Goal: Information Seeking & Learning: Learn about a topic

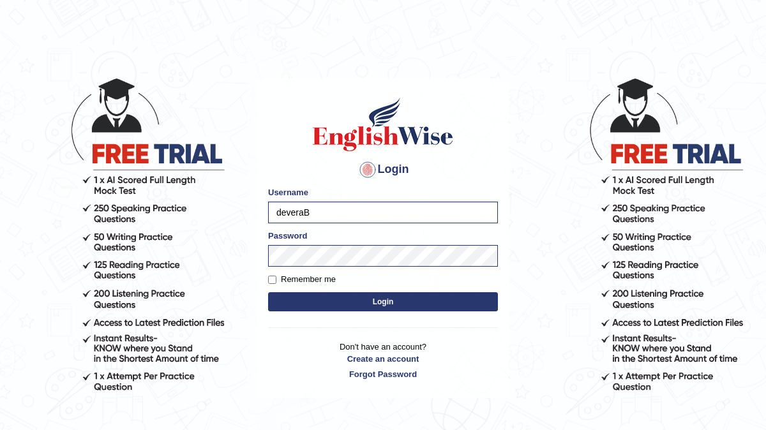
type input "devera"
click at [269, 274] on label "Remember me" at bounding box center [302, 279] width 68 height 13
click at [269, 276] on input "Remember me" at bounding box center [272, 280] width 8 height 8
checkbox input "true"
click at [310, 302] on button "Login" at bounding box center [383, 301] width 230 height 19
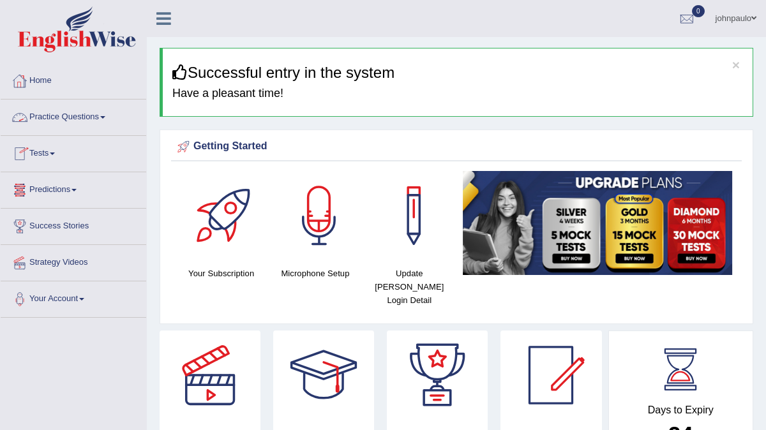
click at [110, 115] on link "Practice Questions" at bounding box center [73, 116] width 145 height 32
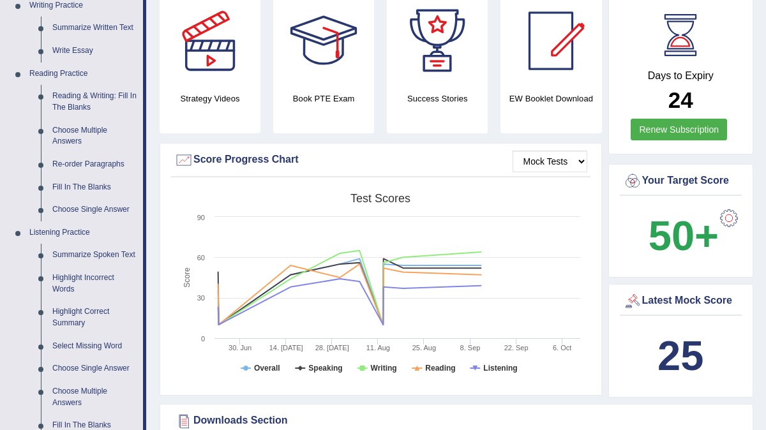
scroll to position [334, 0]
click at [91, 106] on link "Reading & Writing: Fill In The Blanks" at bounding box center [95, 103] width 96 height 34
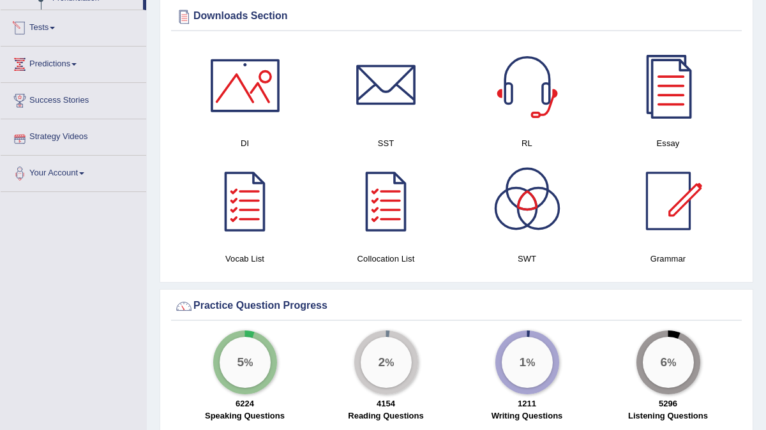
scroll to position [699, 0]
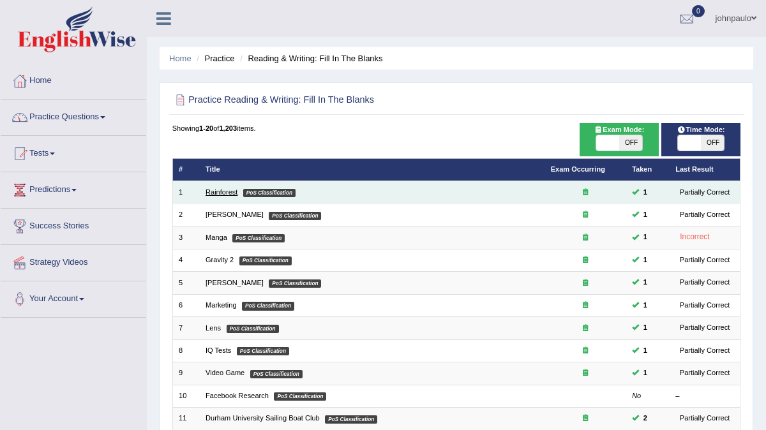
click at [226, 195] on link "Rainforest" at bounding box center [221, 192] width 32 height 8
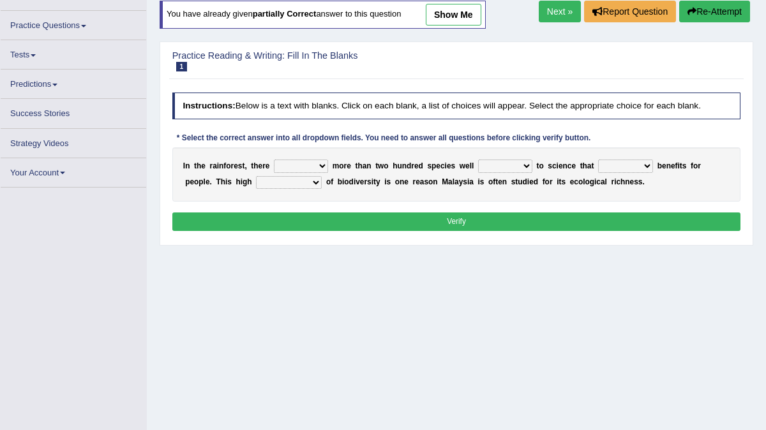
scroll to position [84, 0]
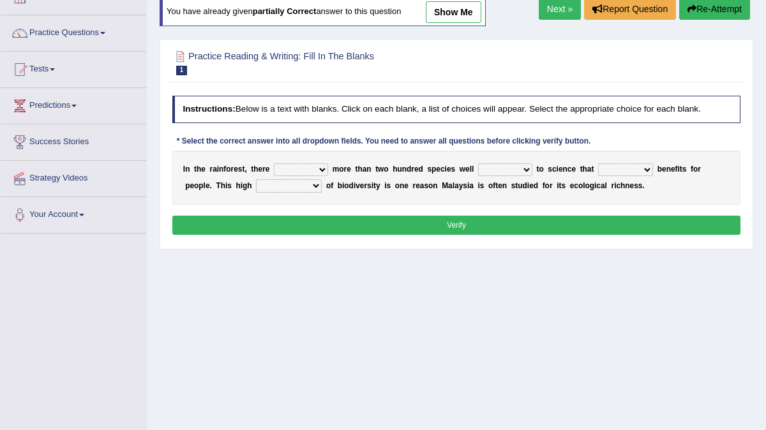
click at [323, 170] on select "have can be has is" at bounding box center [301, 169] width 54 height 13
select select "is"
click at [274, 163] on select "have can be has is" at bounding box center [301, 169] width 54 height 13
click at [525, 172] on select "knowing known knew know" at bounding box center [505, 169] width 54 height 13
select select "knowing"
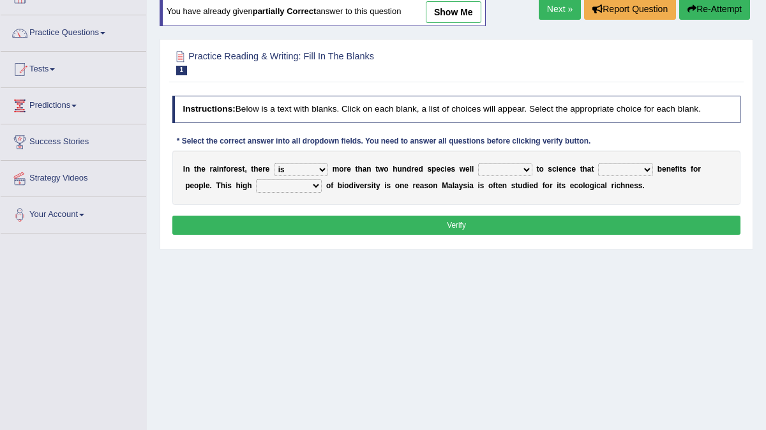
click at [478, 163] on select "knowing known knew know" at bounding box center [505, 169] width 54 height 13
click at [648, 170] on select "contain contained containing contains" at bounding box center [625, 169] width 55 height 13
select select "contained"
click at [598, 163] on select "contain contained containing contains" at bounding box center [625, 169] width 55 height 13
click at [315, 186] on select "condensation conjunction continuity complexity" at bounding box center [289, 185] width 66 height 13
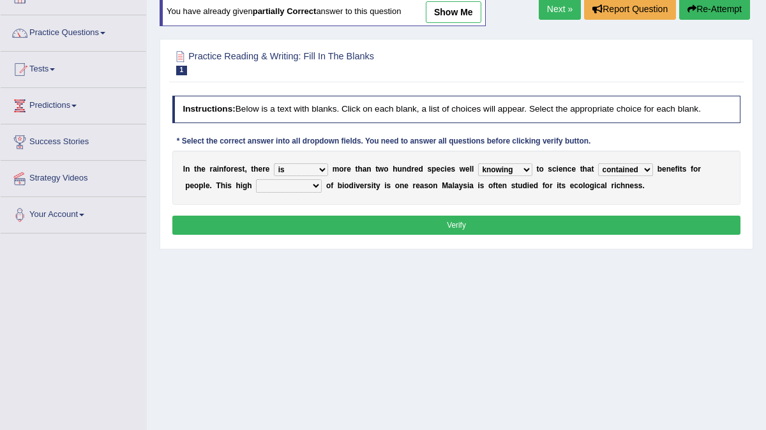
select select "complexity"
click at [256, 179] on select "condensation conjunction continuity complexity" at bounding box center [289, 185] width 66 height 13
click at [355, 222] on button "Verify" at bounding box center [456, 225] width 569 height 19
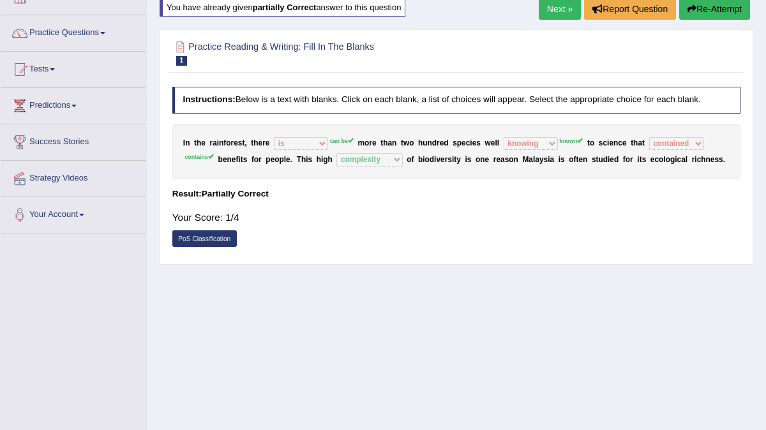
click at [559, 5] on link "Next »" at bounding box center [560, 9] width 42 height 22
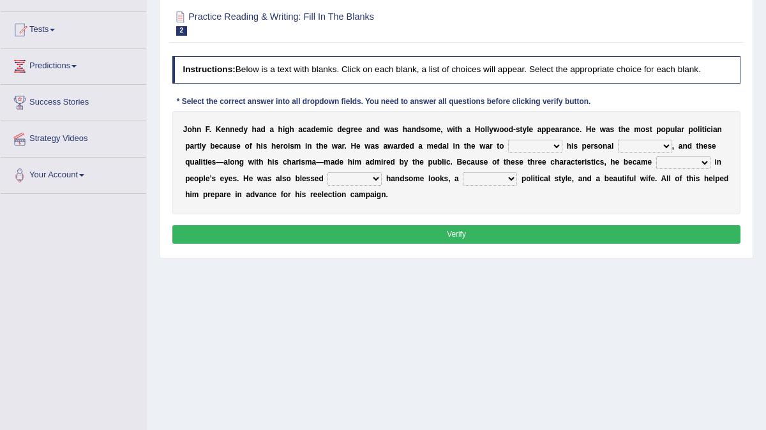
scroll to position [140, 0]
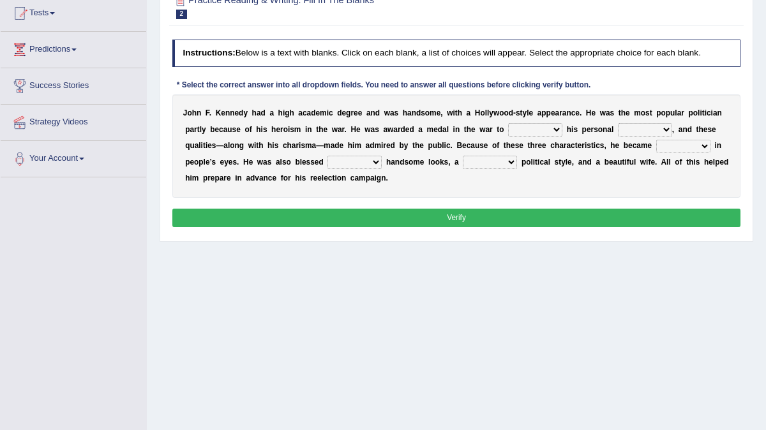
click at [558, 136] on select "prove show evidence upthrow" at bounding box center [535, 129] width 54 height 13
select select "show"
click at [509, 136] on select "prove show evidence upthrow" at bounding box center [535, 129] width 54 height 13
click at [670, 136] on select "passion courage charm liking" at bounding box center [645, 129] width 54 height 13
select select "courage"
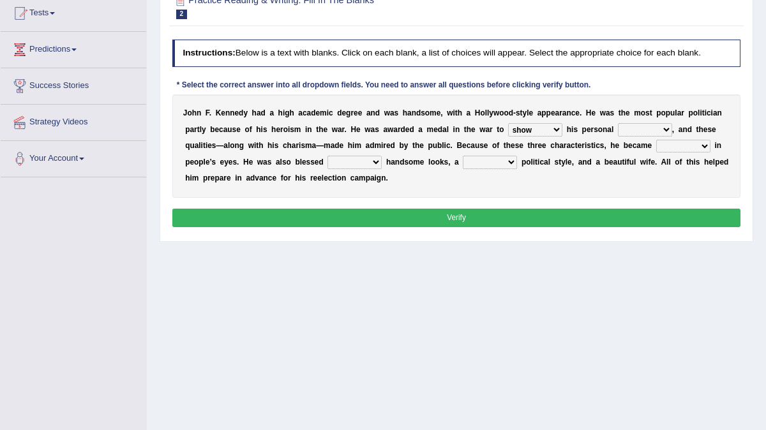
click at [618, 136] on select "passion courage charm liking" at bounding box center [645, 129] width 54 height 13
click at [706, 153] on select "iconic ironic identical impotent" at bounding box center [683, 146] width 54 height 13
select select "iconic"
click at [656, 153] on select "iconic ironic identical impotent" at bounding box center [683, 146] width 54 height 13
click at [376, 168] on select "with in upon to" at bounding box center [354, 162] width 54 height 13
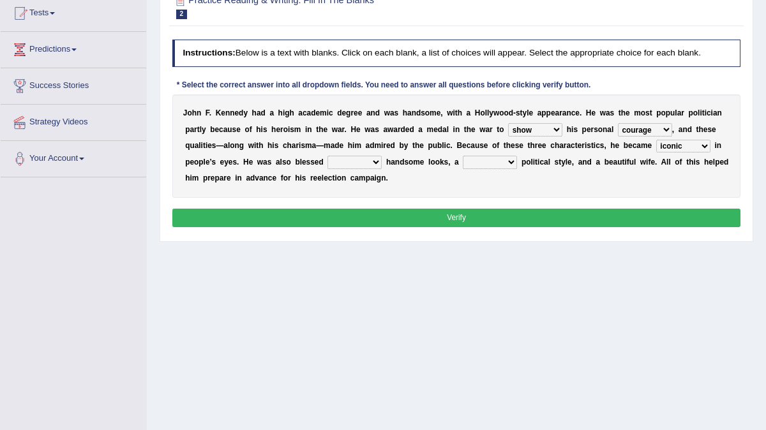
select select "with"
click at [327, 168] on select "with in upon to" at bounding box center [354, 162] width 54 height 13
click at [512, 168] on select "mending mends mended mend" at bounding box center [490, 162] width 54 height 13
select select "mending"
click at [463, 168] on select "mending mends mended mend" at bounding box center [490, 162] width 54 height 13
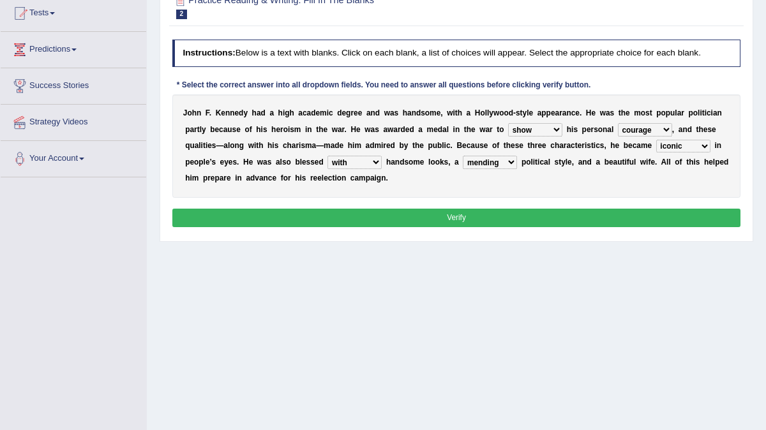
click at [481, 227] on button "Verify" at bounding box center [456, 218] width 569 height 19
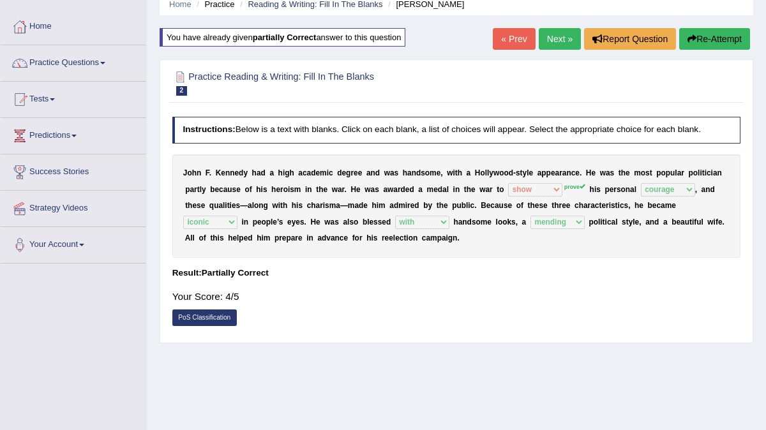
scroll to position [53, 0]
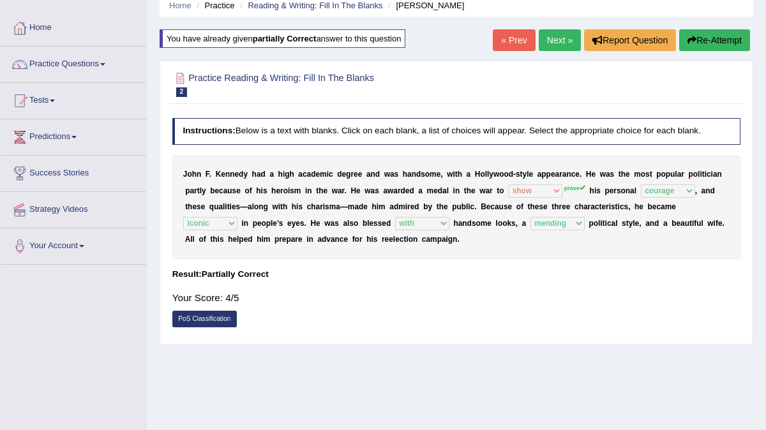
click at [559, 43] on link "Next »" at bounding box center [560, 40] width 42 height 22
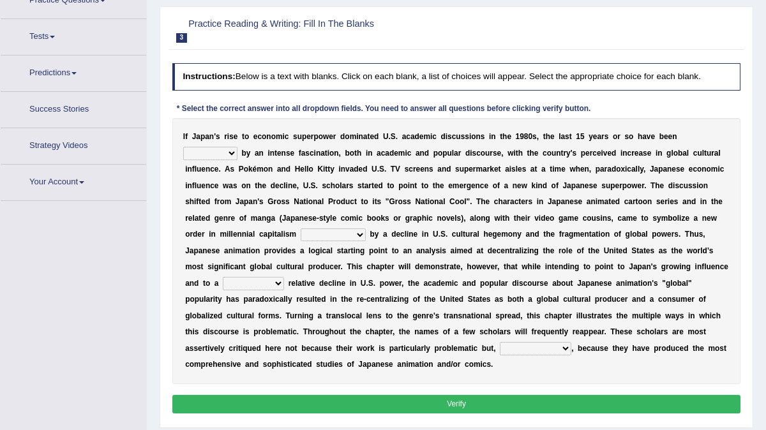
scroll to position [124, 0]
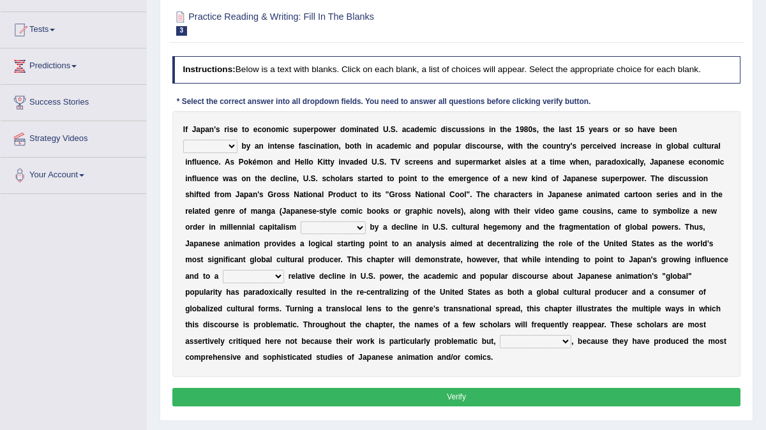
click at [230, 147] on select "marked dedicated made inspired" at bounding box center [210, 146] width 54 height 13
select select "made"
click at [183, 140] on select "marked dedicated made inspired" at bounding box center [210, 146] width 54 height 13
click at [358, 229] on select "pocessed characterized opposed tangled" at bounding box center [333, 227] width 65 height 13
select select "pocessed"
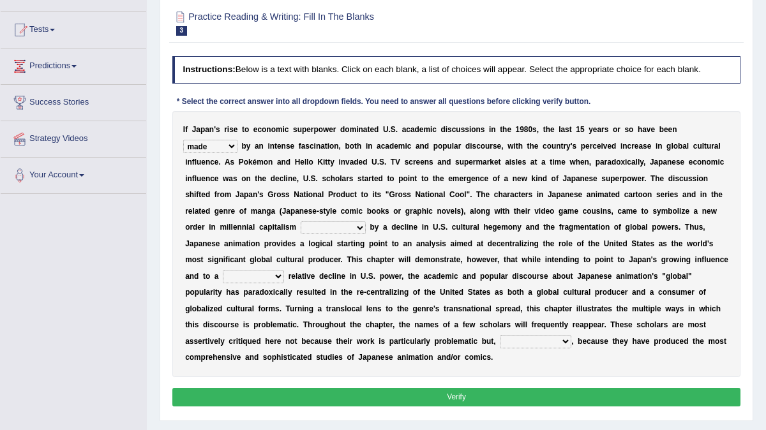
click at [301, 221] on select "pocessed characterized opposed tangled" at bounding box center [333, 227] width 65 height 13
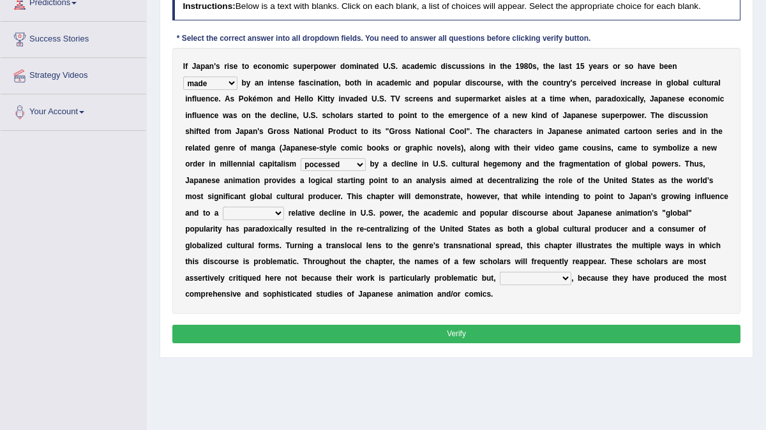
scroll to position [192, 0]
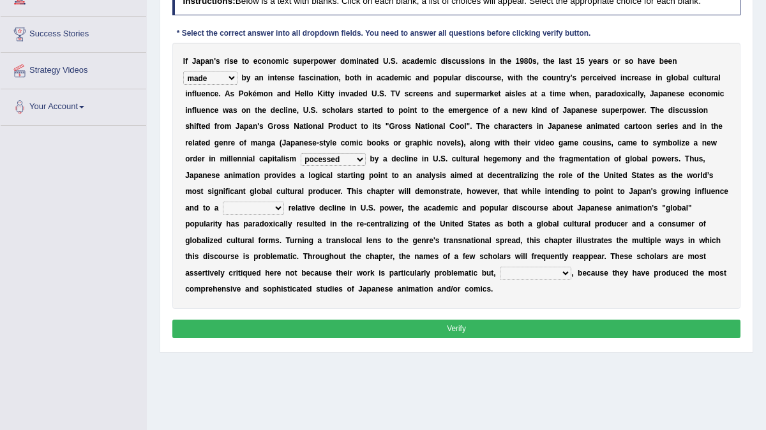
click at [278, 211] on select "concomitant discrete proportional legitimate" at bounding box center [253, 208] width 61 height 13
click at [223, 202] on select "concomitant discrete proportional legitimate" at bounding box center [253, 208] width 61 height 13
click at [278, 211] on select "concomitant discrete proportional legitimate" at bounding box center [253, 208] width 61 height 13
select select "legitimate"
click at [223, 202] on select "concomitant discrete proportional legitimate" at bounding box center [253, 208] width 61 height 13
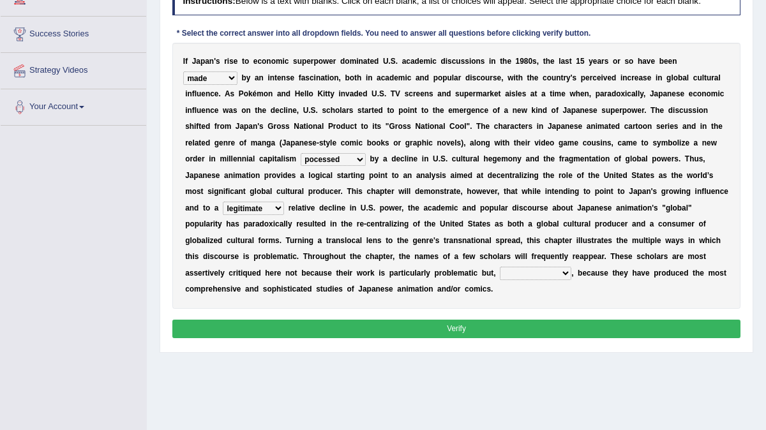
click at [565, 272] on select "however on the contrary in addition on the whole" at bounding box center [535, 273] width 71 height 13
select select "in addition"
click at [500, 267] on select "however on the contrary in addition on the whole" at bounding box center [535, 273] width 71 height 13
click at [523, 327] on button "Verify" at bounding box center [456, 329] width 569 height 19
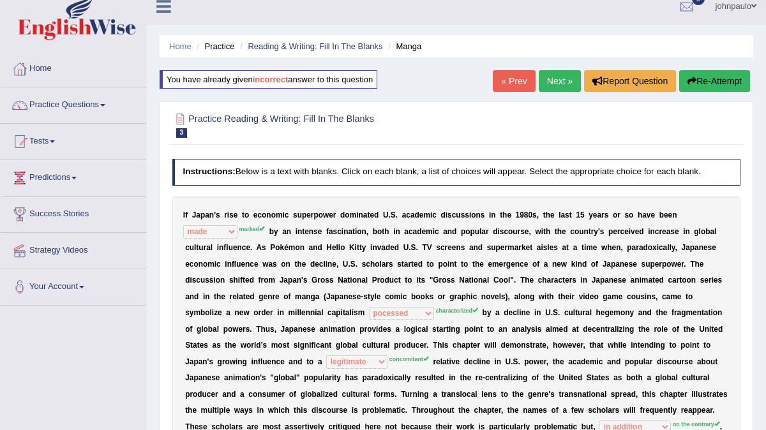
scroll to position [0, 0]
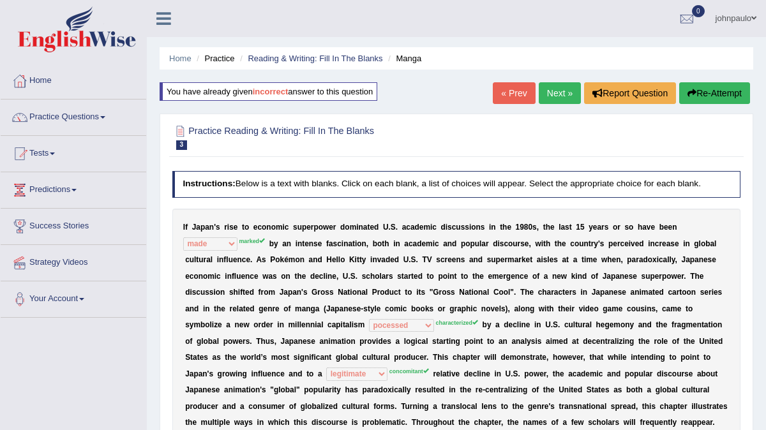
click at [553, 89] on link "Next »" at bounding box center [560, 93] width 42 height 22
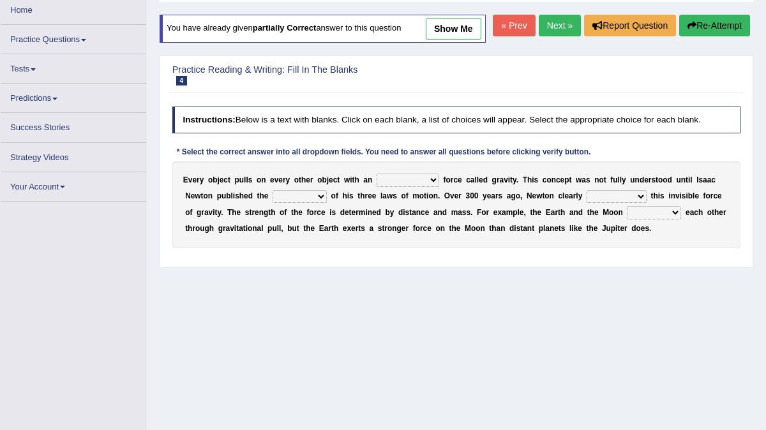
scroll to position [71, 0]
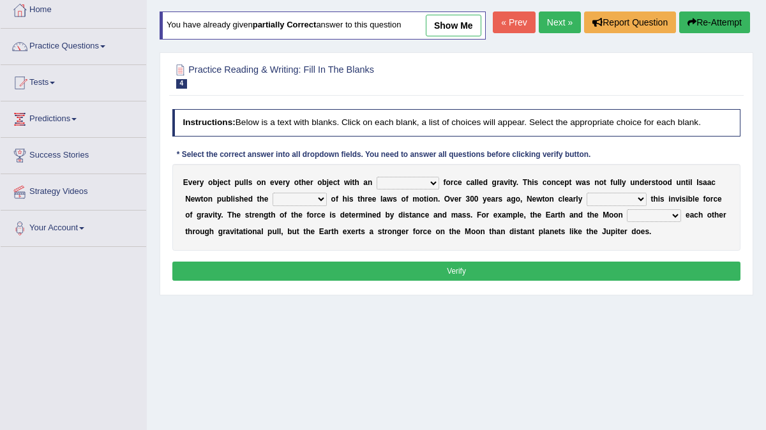
click at [435, 190] on select "invisible unknown unbelievable inconsistent" at bounding box center [407, 183] width 63 height 13
select select "invisible"
click at [376, 190] on select "invisible unknown unbelievable inconsistent" at bounding box center [407, 183] width 63 height 13
click at [322, 205] on select "concept theory method argument" at bounding box center [299, 199] width 54 height 13
select select "theory"
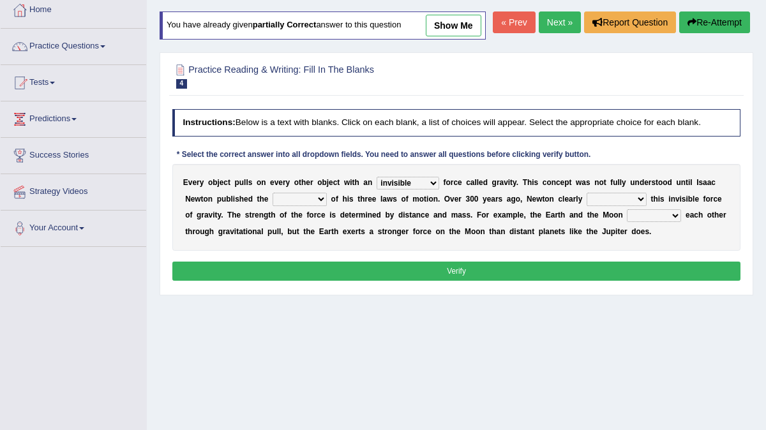
click at [272, 205] on select "concept theory method argument" at bounding box center [299, 199] width 54 height 13
click at [639, 205] on select "explained undermined overturned realized" at bounding box center [616, 199] width 60 height 13
select select "explained"
click at [586, 205] on select "explained undermined overturned realized" at bounding box center [616, 199] width 60 height 13
click at [676, 222] on select "affect spin evade span" at bounding box center [654, 215] width 54 height 13
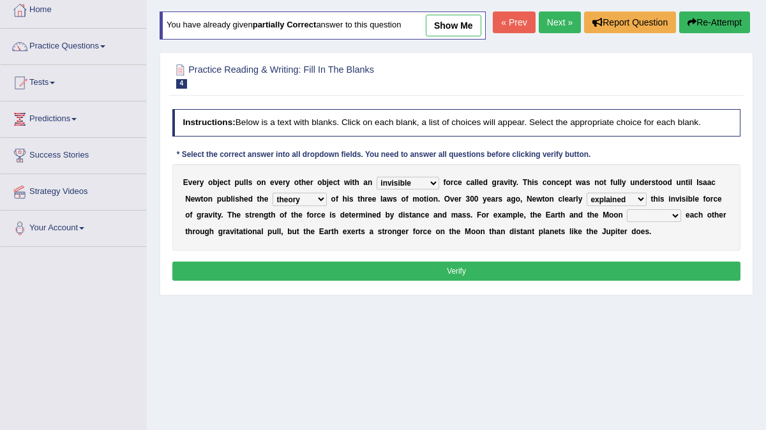
select select "affect"
click at [627, 222] on select "affect spin evade span" at bounding box center [654, 215] width 54 height 13
click at [606, 280] on button "Verify" at bounding box center [456, 271] width 569 height 19
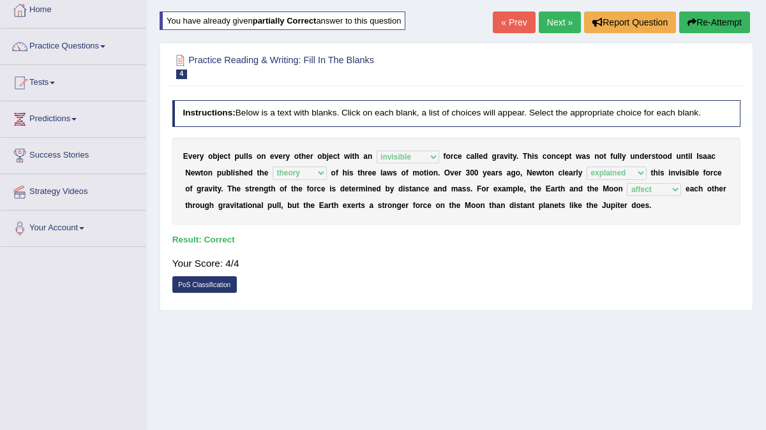
click at [558, 20] on link "Next »" at bounding box center [560, 22] width 42 height 22
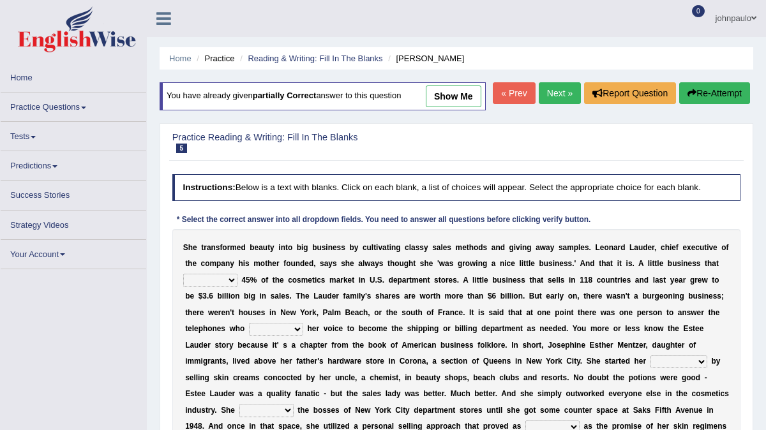
click at [86, 107] on span at bounding box center [83, 108] width 5 height 3
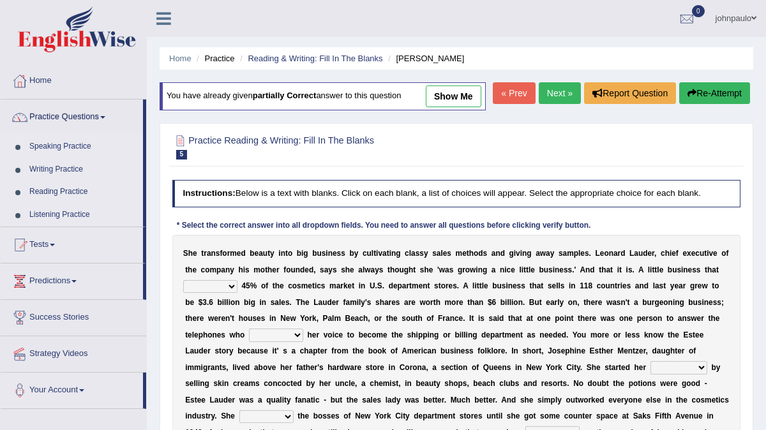
click at [105, 118] on span at bounding box center [102, 117] width 5 height 3
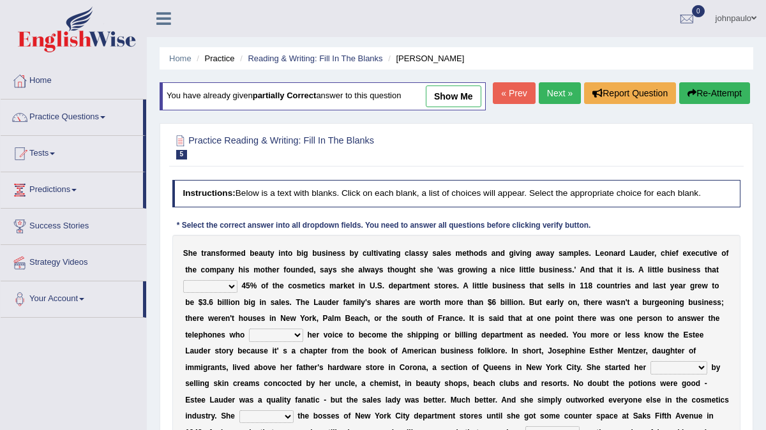
click at [113, 117] on link "Practice Questions" at bounding box center [72, 116] width 142 height 32
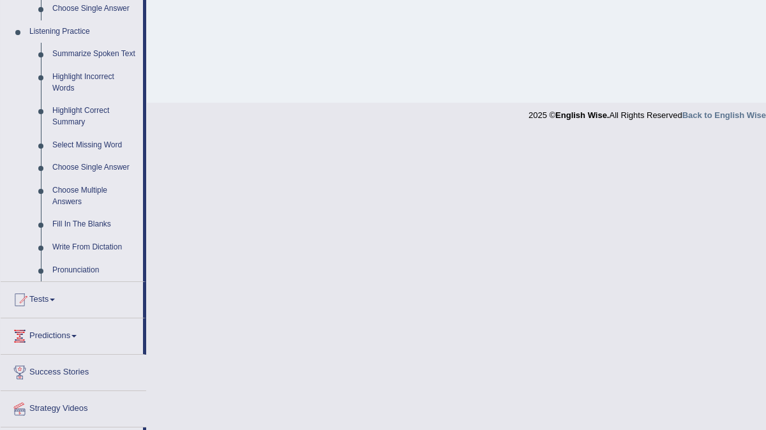
scroll to position [581, 0]
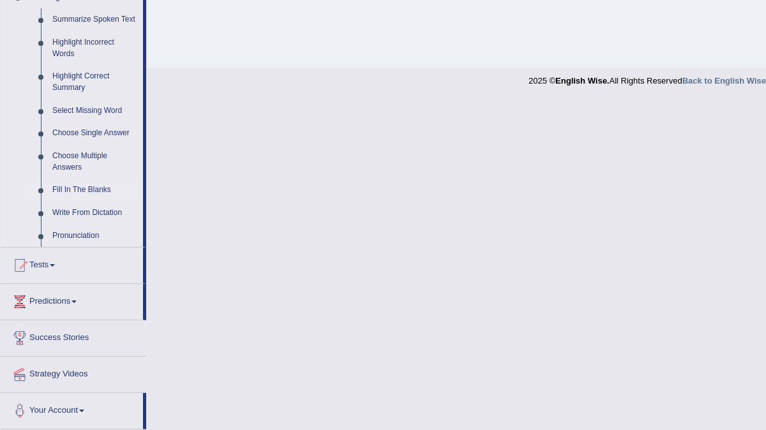
click at [98, 190] on link "Fill In The Blanks" at bounding box center [95, 190] width 96 height 23
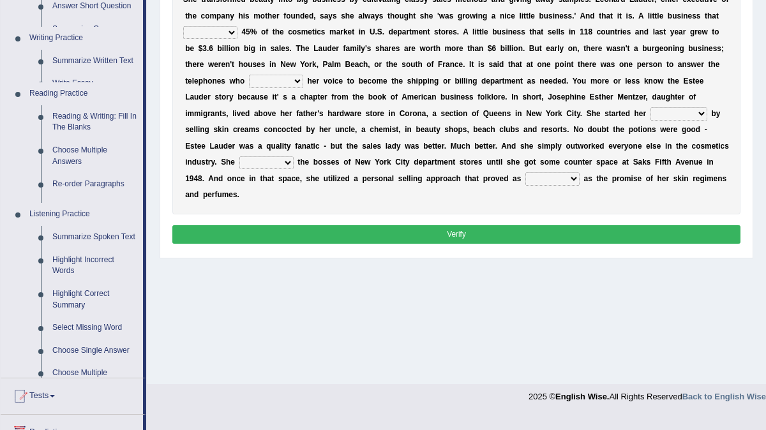
scroll to position [240, 0]
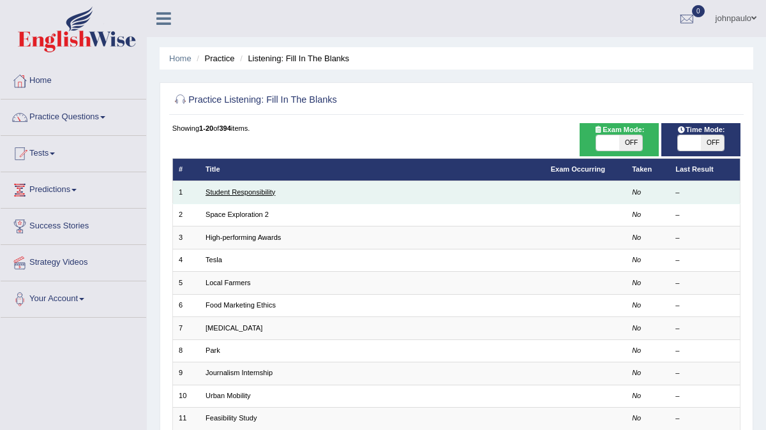
click at [235, 192] on link "Student Responsibility" at bounding box center [240, 192] width 70 height 8
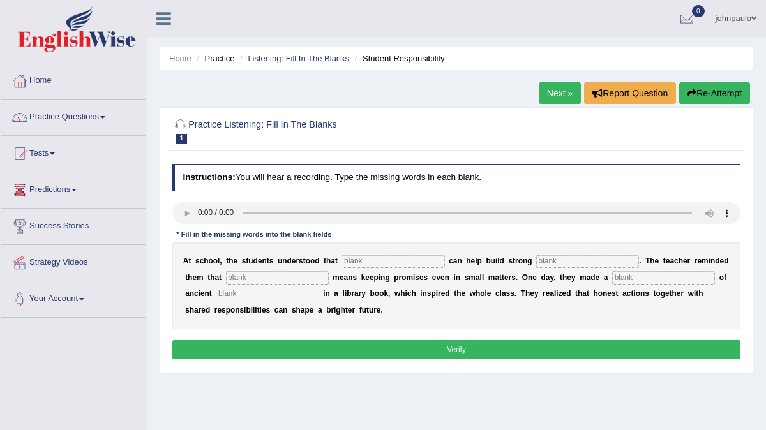
click at [711, 89] on button "Re-Attempt" at bounding box center [714, 93] width 71 height 22
click at [346, 258] on input "text" at bounding box center [392, 261] width 103 height 13
type input "responsibility"
click at [543, 261] on input "text" at bounding box center [587, 261] width 103 height 13
type input "commitment"
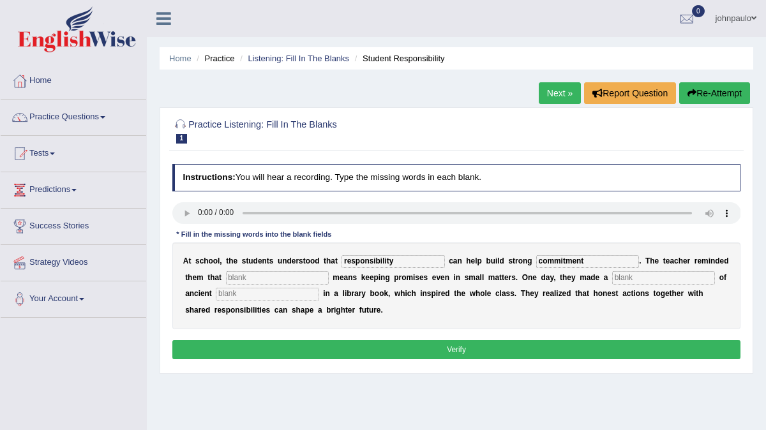
click at [230, 279] on input "text" at bounding box center [277, 277] width 103 height 13
click at [437, 349] on button "Verify" at bounding box center [456, 349] width 569 height 19
click at [709, 95] on button "Re-Attempt" at bounding box center [714, 93] width 71 height 22
click at [350, 262] on input "text" at bounding box center [392, 261] width 103 height 13
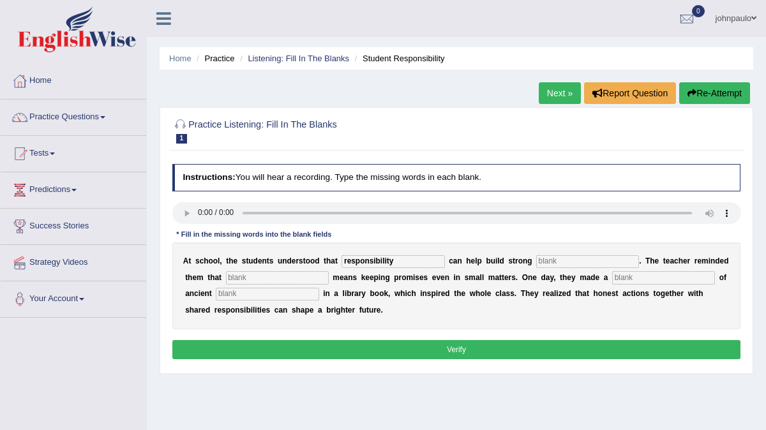
type input "responsibility"
click at [536, 262] on input "text" at bounding box center [587, 261] width 103 height 13
click at [612, 281] on input "text" at bounding box center [663, 277] width 103 height 13
click at [602, 265] on input "commitmentment" at bounding box center [587, 261] width 103 height 13
type input "communities"
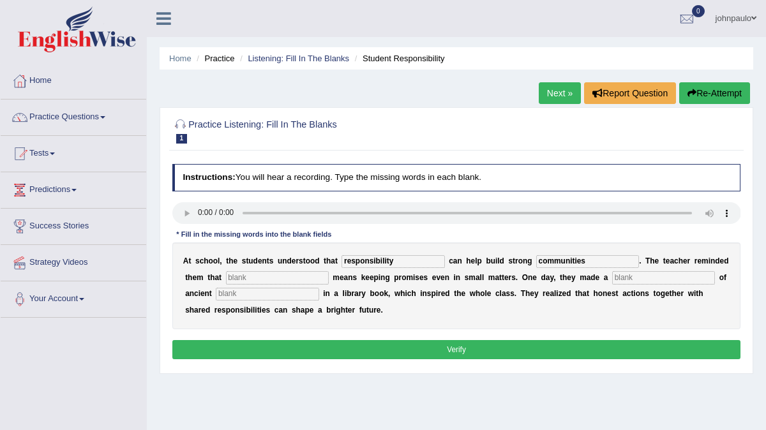
click at [226, 278] on input "text" at bounding box center [277, 277] width 103 height 13
click at [248, 278] on input "promises" at bounding box center [277, 277] width 103 height 13
type input "p"
type input "intigrity"
click at [614, 281] on input "text" at bounding box center [663, 277] width 103 height 13
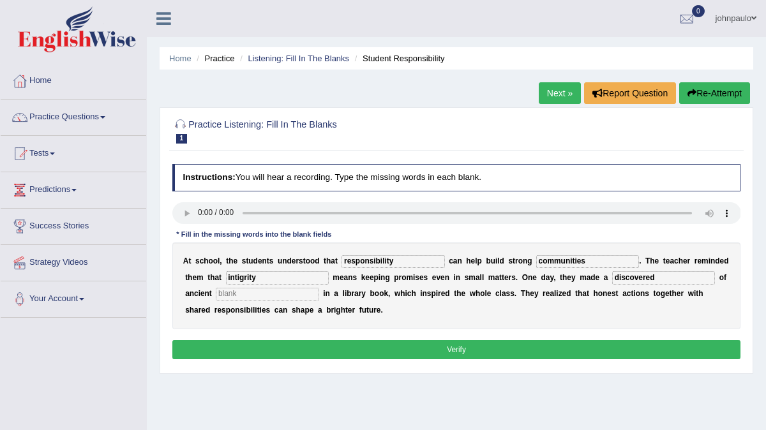
type input "discovered"
click at [216, 295] on input "text" at bounding box center [267, 294] width 103 height 13
type input "words"
click at [410, 351] on button "Verify" at bounding box center [456, 349] width 569 height 19
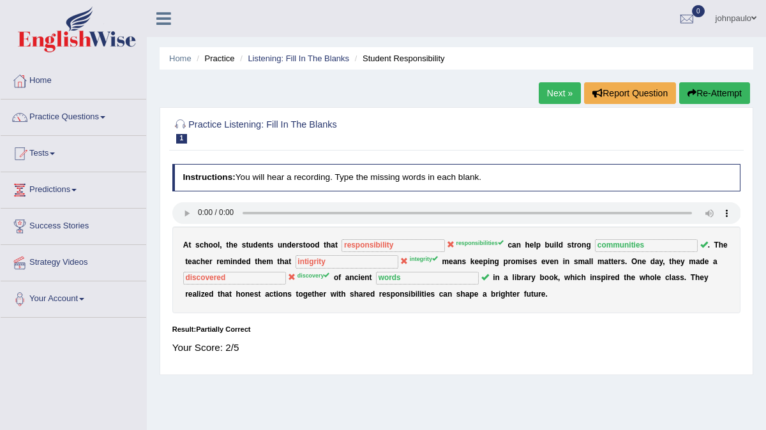
click at [555, 92] on link "Next »" at bounding box center [560, 93] width 42 height 22
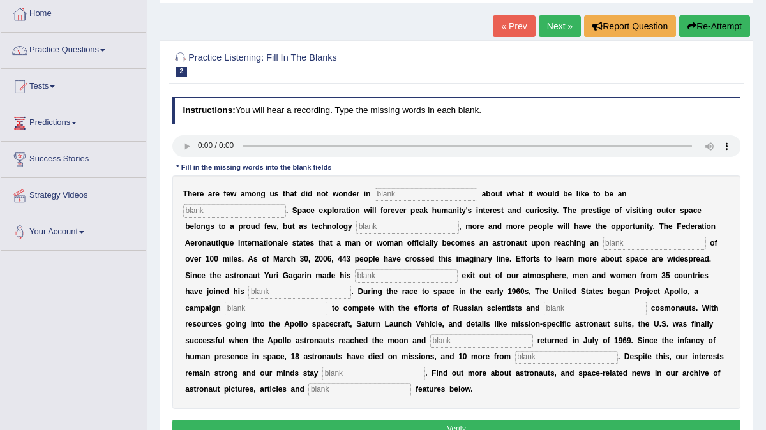
scroll to position [70, 0]
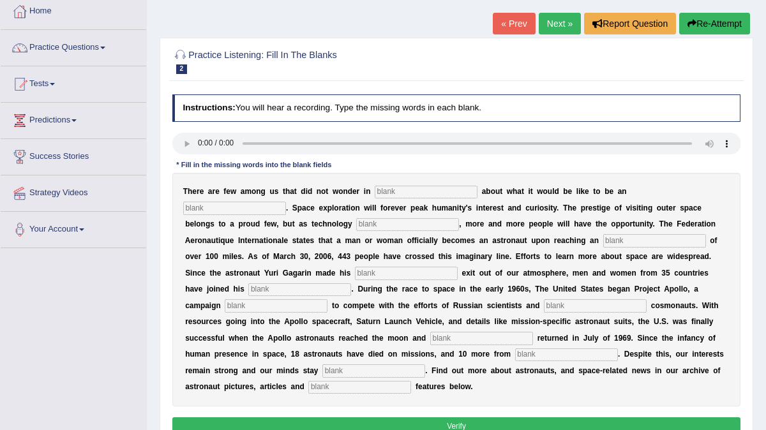
click at [385, 195] on input "text" at bounding box center [426, 192] width 103 height 13
type input "art"
click at [286, 202] on input "text" at bounding box center [234, 208] width 103 height 13
type input "astronout"
click at [356, 223] on input "text" at bounding box center [407, 224] width 103 height 13
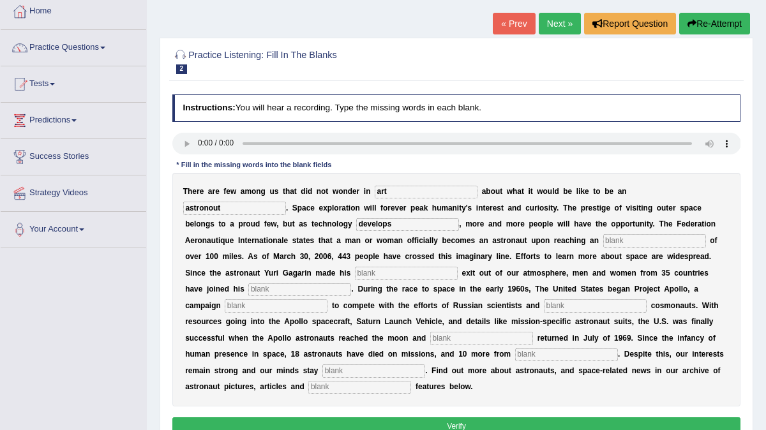
type input "develops"
click at [603, 241] on input "text" at bounding box center [654, 240] width 103 height 13
type input "altitude"
click at [355, 278] on input "text" at bounding box center [406, 273] width 103 height 13
type input "finearing"
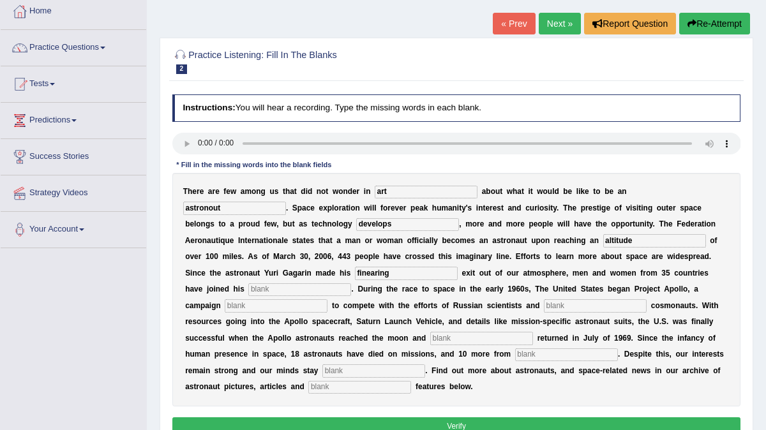
click at [351, 283] on input "text" at bounding box center [299, 289] width 103 height 13
type input "nornuriarity"
click at [327, 299] on input "text" at bounding box center [276, 305] width 103 height 13
click at [327, 299] on input "lunched" at bounding box center [276, 305] width 103 height 13
type input "launched"
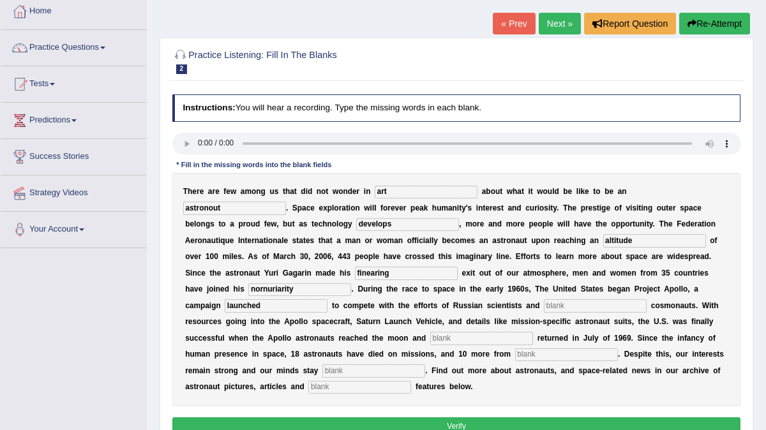
click at [544, 308] on input "text" at bounding box center [595, 305] width 103 height 13
type input "future"
click at [430, 338] on input "text" at bounding box center [481, 338] width 103 height 13
type input "safely"
click at [515, 351] on input "text" at bounding box center [566, 354] width 103 height 13
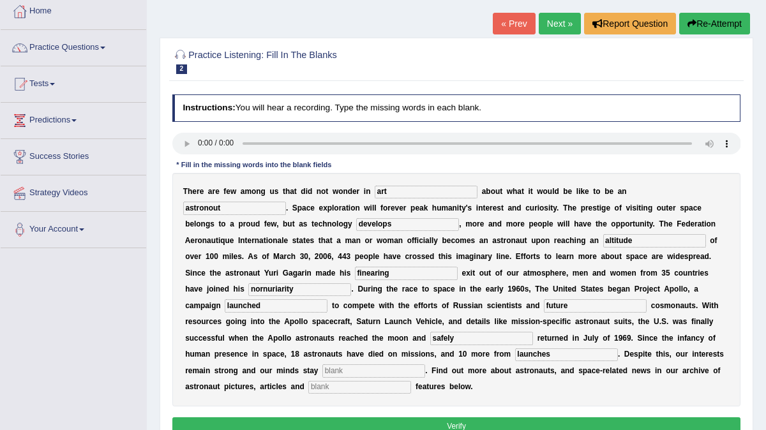
type input "launches"
click at [425, 364] on input "text" at bounding box center [373, 370] width 103 height 13
click at [425, 364] on input "detirmained" at bounding box center [373, 370] width 103 height 13
click at [425, 364] on input "determained" at bounding box center [373, 370] width 103 height 13
type input "determained"
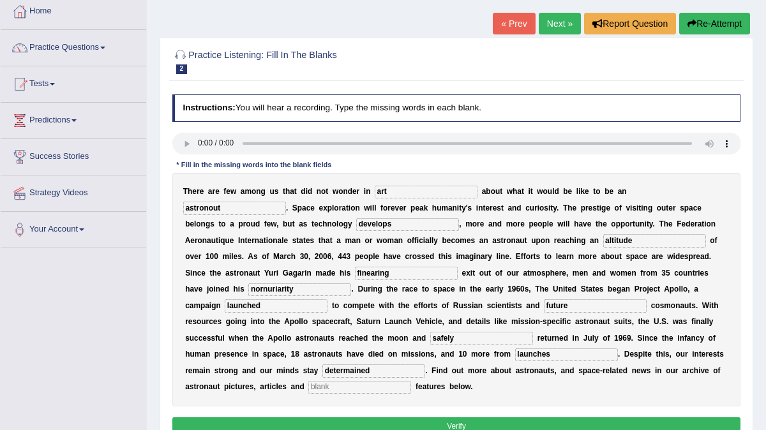
click at [411, 381] on input "text" at bounding box center [359, 387] width 103 height 13
type input "interactive"
click at [443, 417] on button "Verify" at bounding box center [456, 426] width 569 height 19
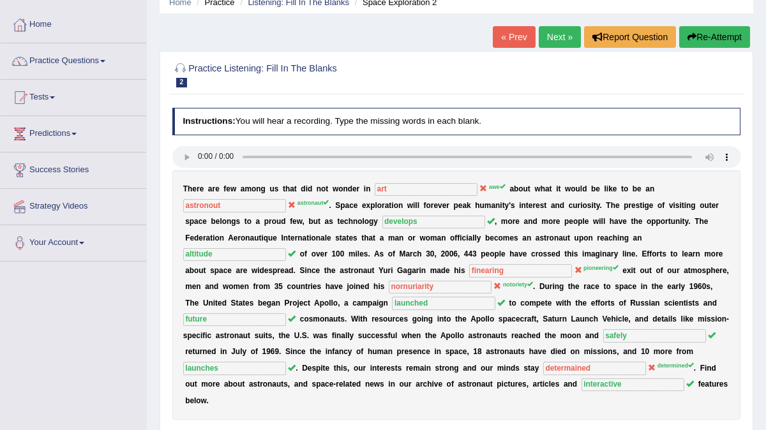
scroll to position [46, 0]
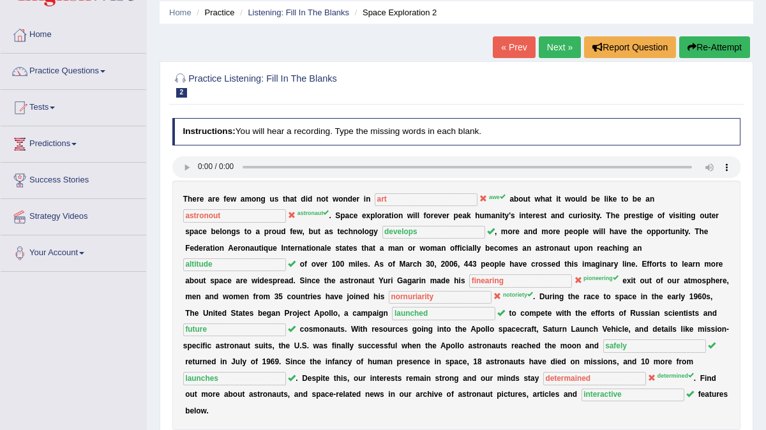
click at [558, 45] on link "Next »" at bounding box center [560, 47] width 42 height 22
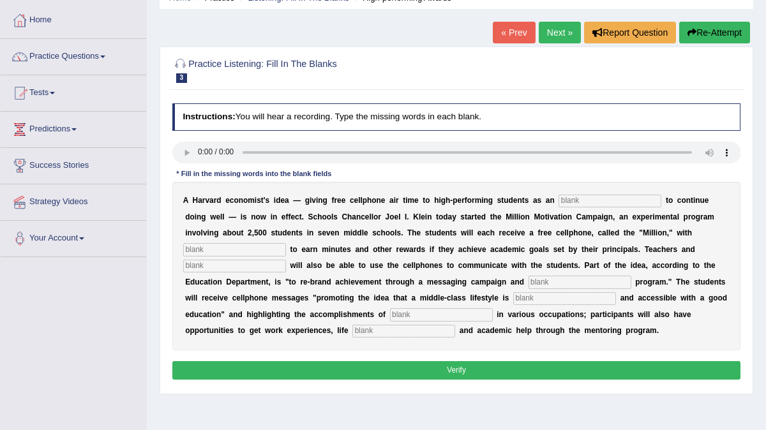
scroll to position [67, 0]
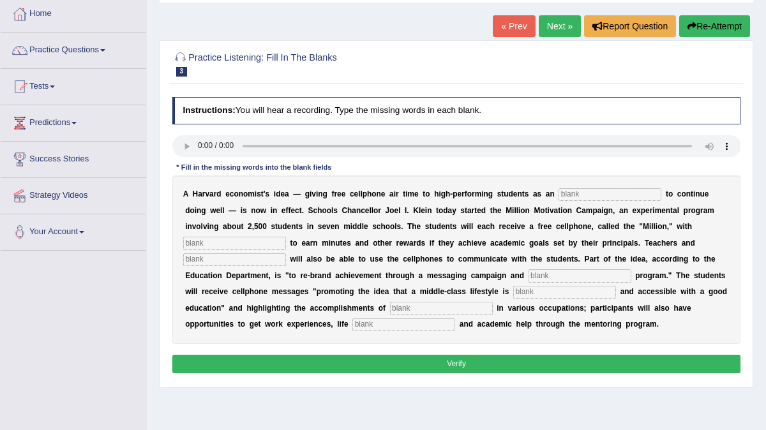
click at [563, 193] on input "text" at bounding box center [609, 194] width 103 height 13
type input "insentive"
click at [230, 246] on input "text" at bounding box center [234, 243] width 103 height 13
type input "opportunity"
click at [198, 261] on input "text" at bounding box center [234, 259] width 103 height 13
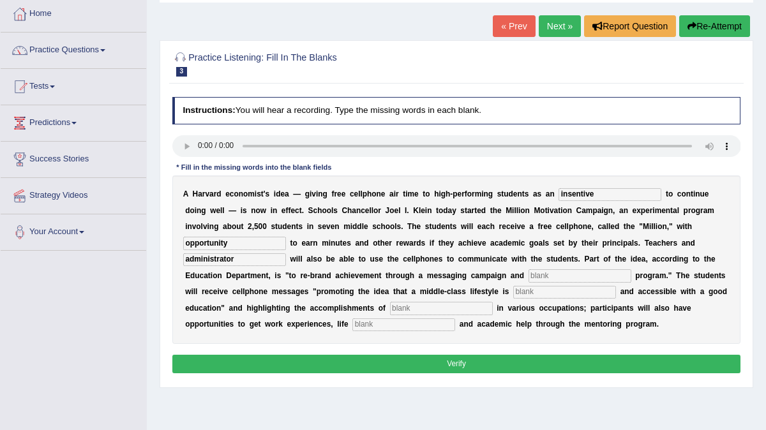
type input "administrator"
click at [544, 278] on input "text" at bounding box center [579, 275] width 103 height 13
type input "desired"
click at [517, 295] on input "text" at bounding box center [564, 292] width 103 height 13
type input "professional"
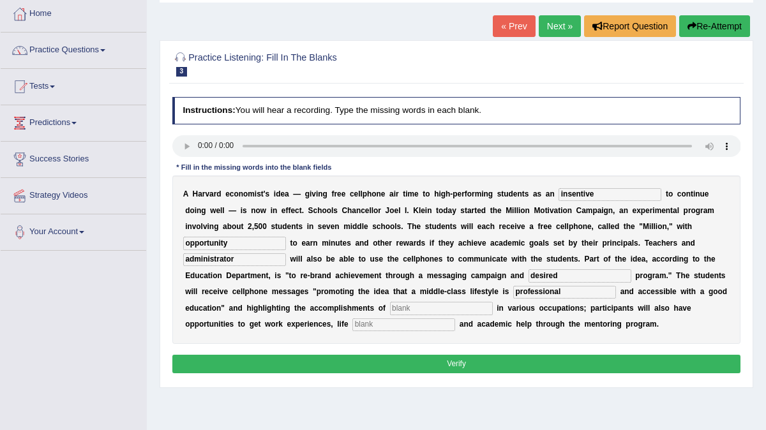
click at [401, 307] on input "text" at bounding box center [441, 308] width 103 height 13
click at [563, 279] on input "desired" at bounding box center [579, 275] width 103 height 13
type input "d"
type input "monitoring"
click at [552, 293] on input "professional" at bounding box center [564, 292] width 103 height 13
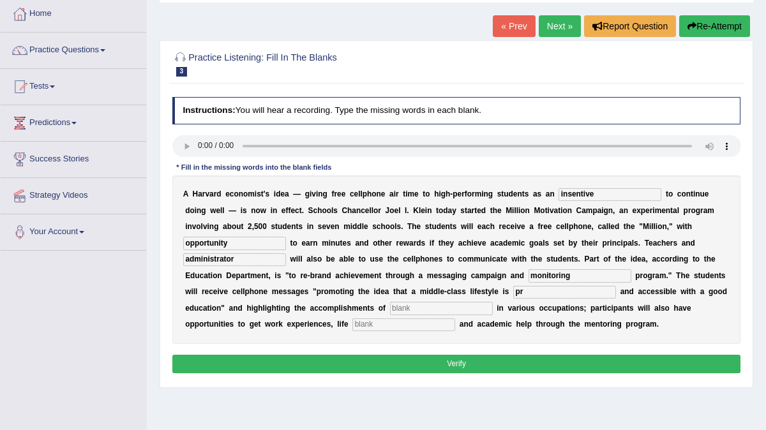
type input "p"
type input "desired"
click at [406, 309] on input "text" at bounding box center [441, 308] width 103 height 13
type input "professional"
click at [352, 324] on input "text" at bounding box center [403, 324] width 103 height 13
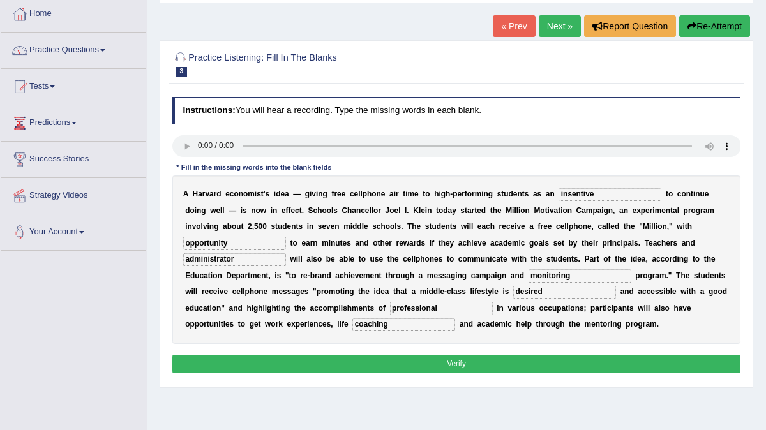
type input "coaching"
click at [486, 366] on button "Verify" at bounding box center [456, 364] width 569 height 19
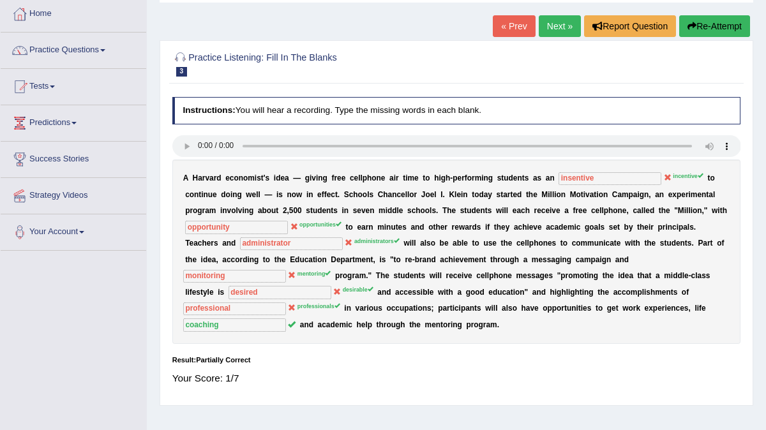
scroll to position [0, 0]
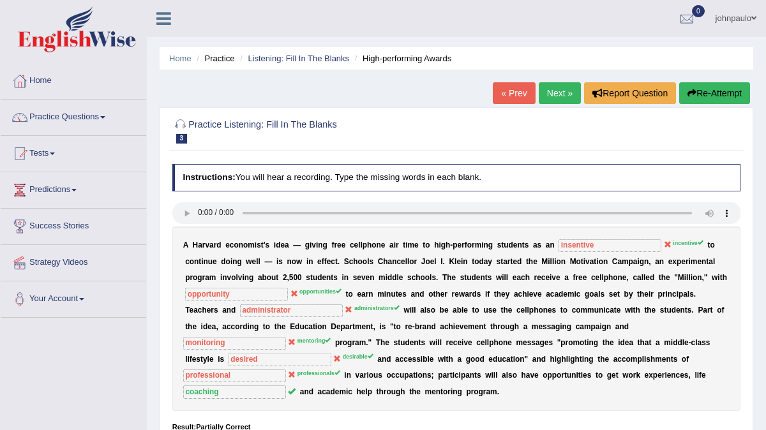
click at [754, 18] on span at bounding box center [753, 18] width 5 height 8
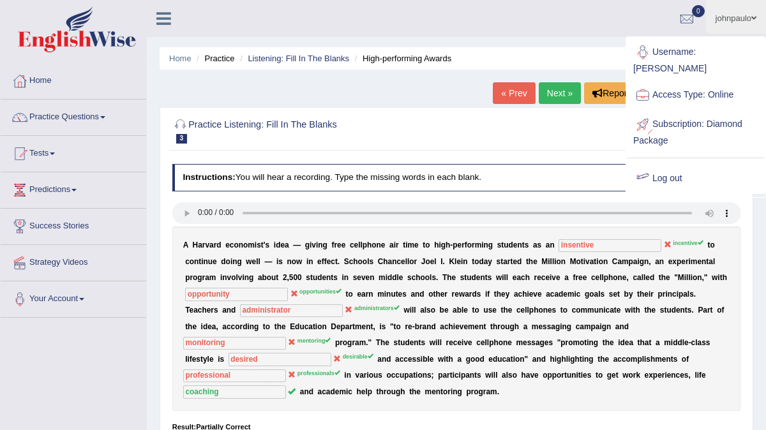
click at [667, 165] on link "Log out" at bounding box center [696, 178] width 138 height 29
